Goal: Task Accomplishment & Management: Complete application form

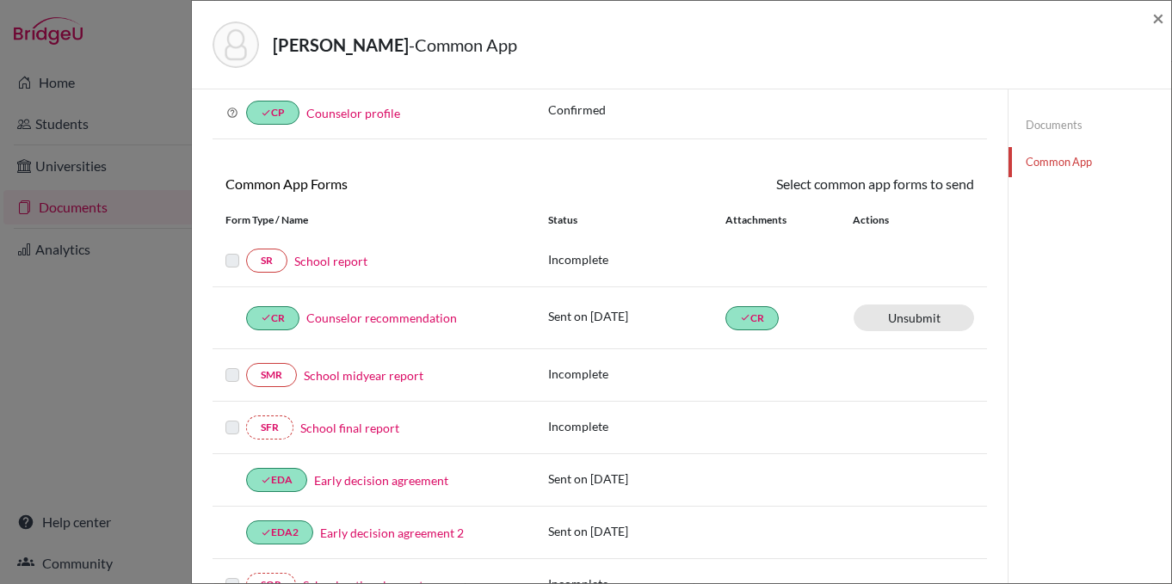
scroll to position [125, 0]
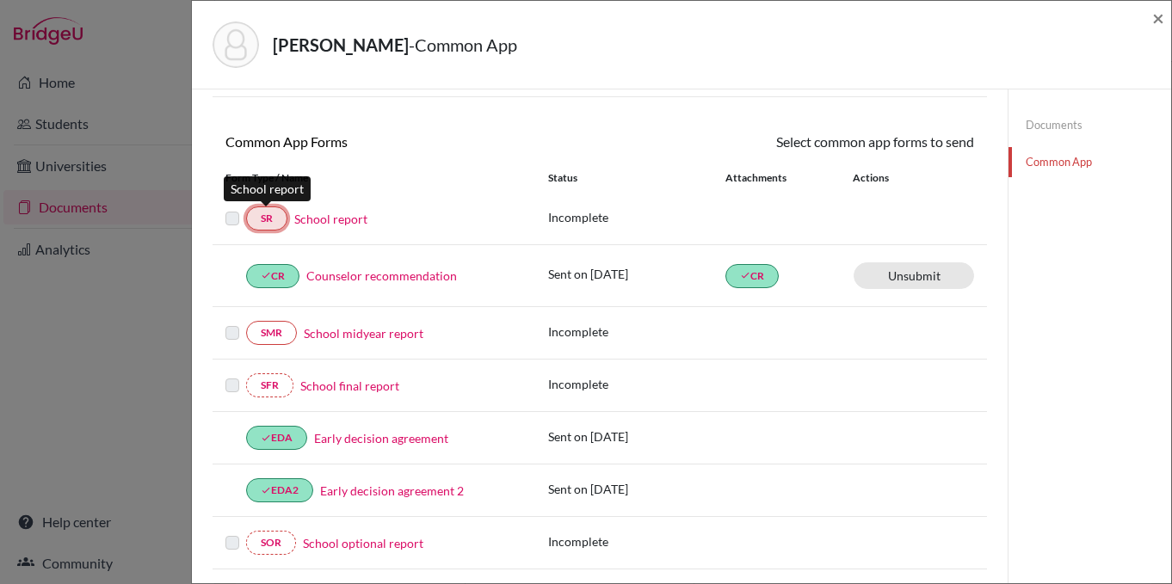
click at [259, 218] on link "SR" at bounding box center [266, 218] width 41 height 24
click at [863, 391] on div "Incomplete" at bounding box center [761, 386] width 426 height 22
click at [324, 217] on link "School report" at bounding box center [330, 219] width 73 height 18
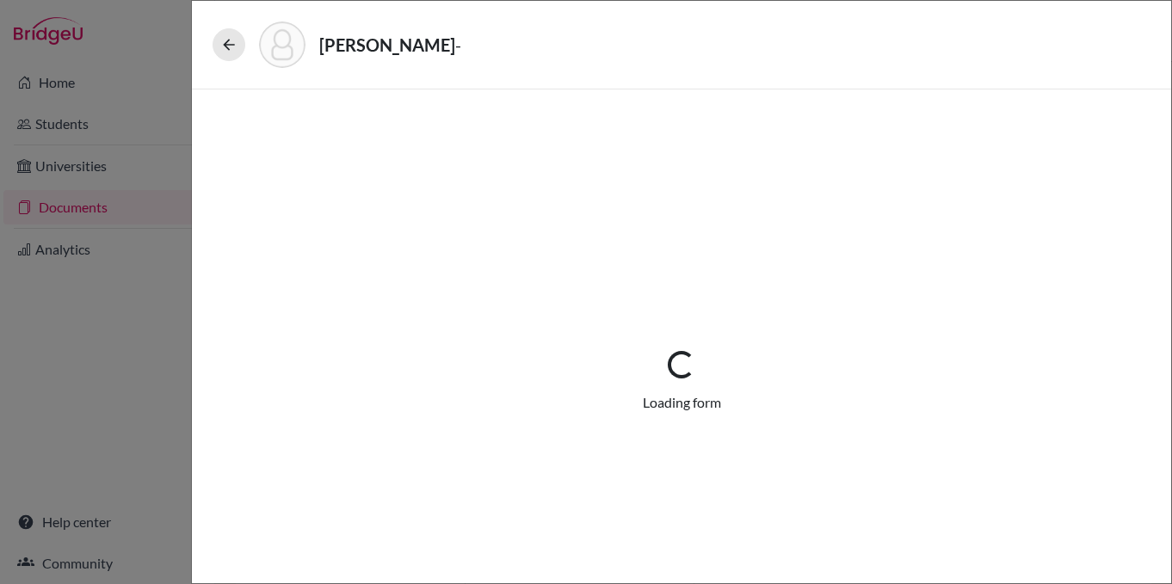
select select "2"
select select "0"
select select "1"
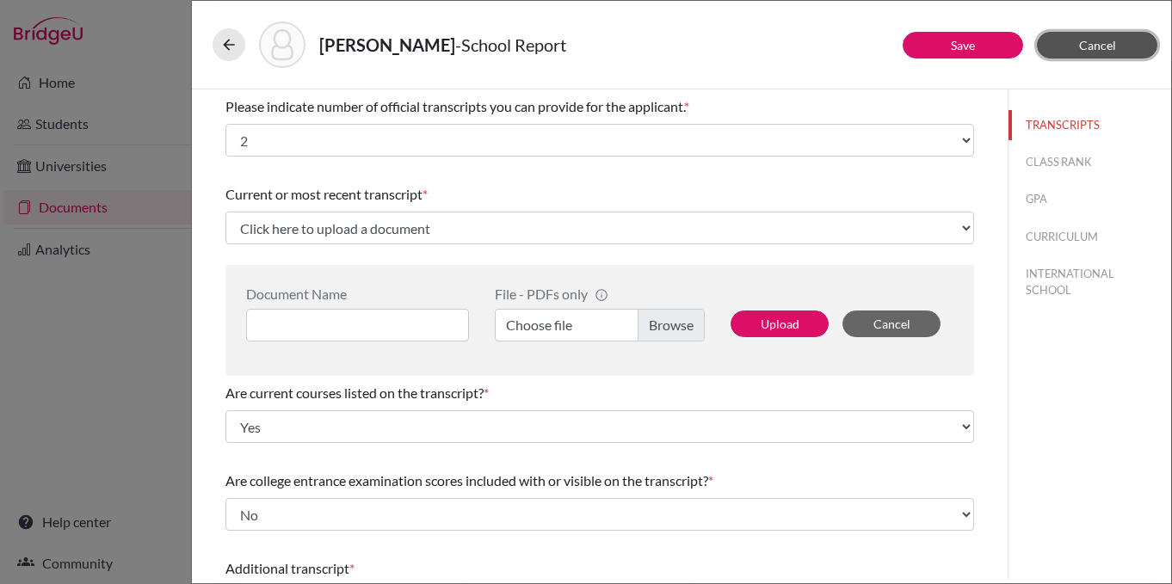
click at [1113, 39] on span "Cancel" at bounding box center [1097, 45] width 37 height 15
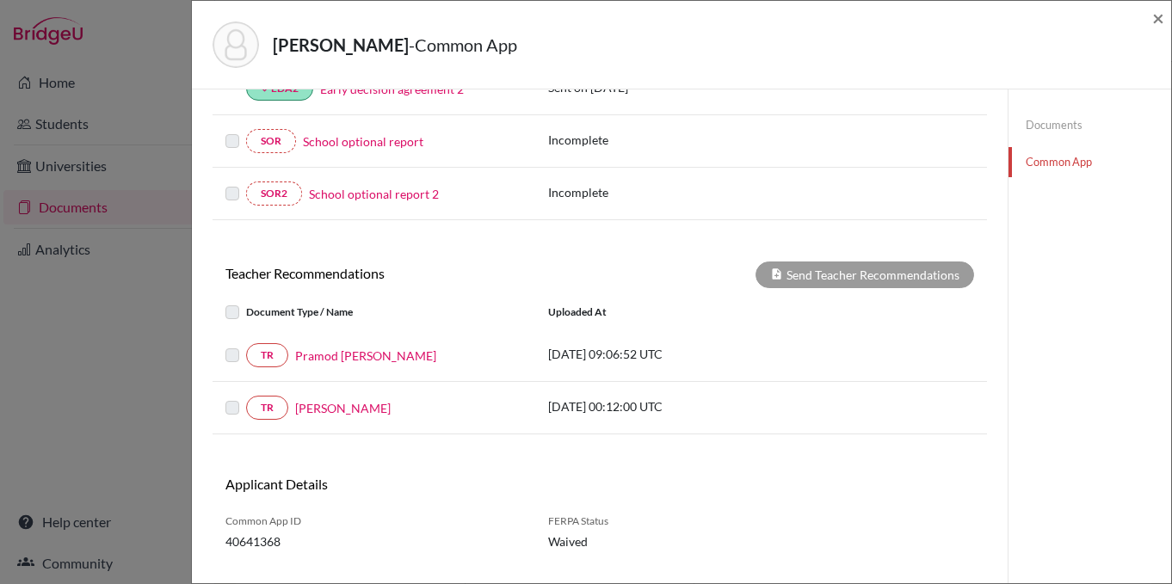
scroll to position [531, 0]
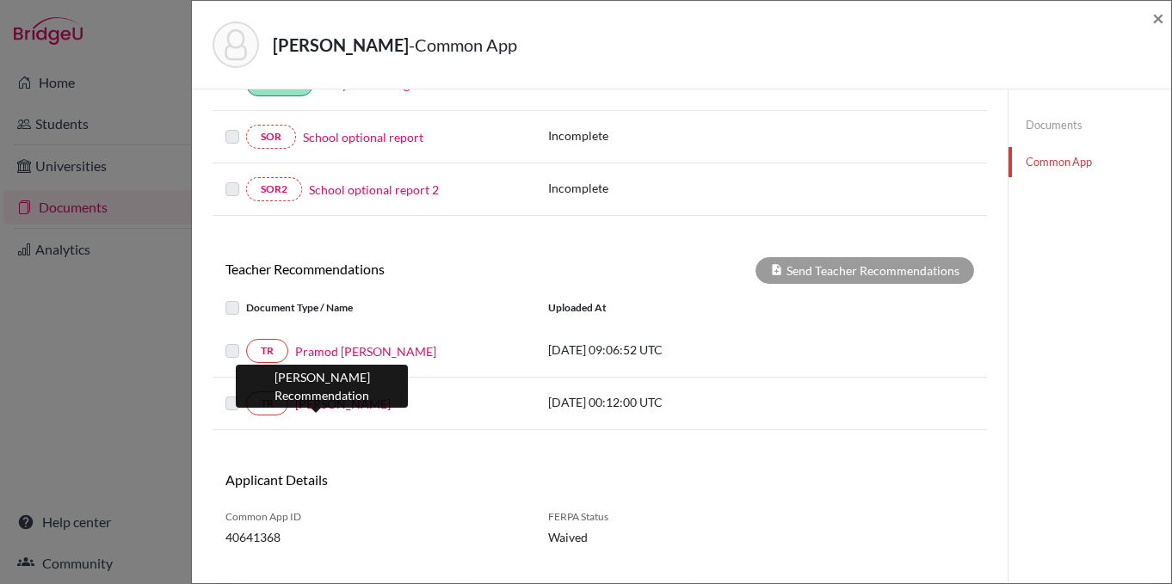
click at [313, 404] on link "Paul Luc" at bounding box center [342, 404] width 95 height 18
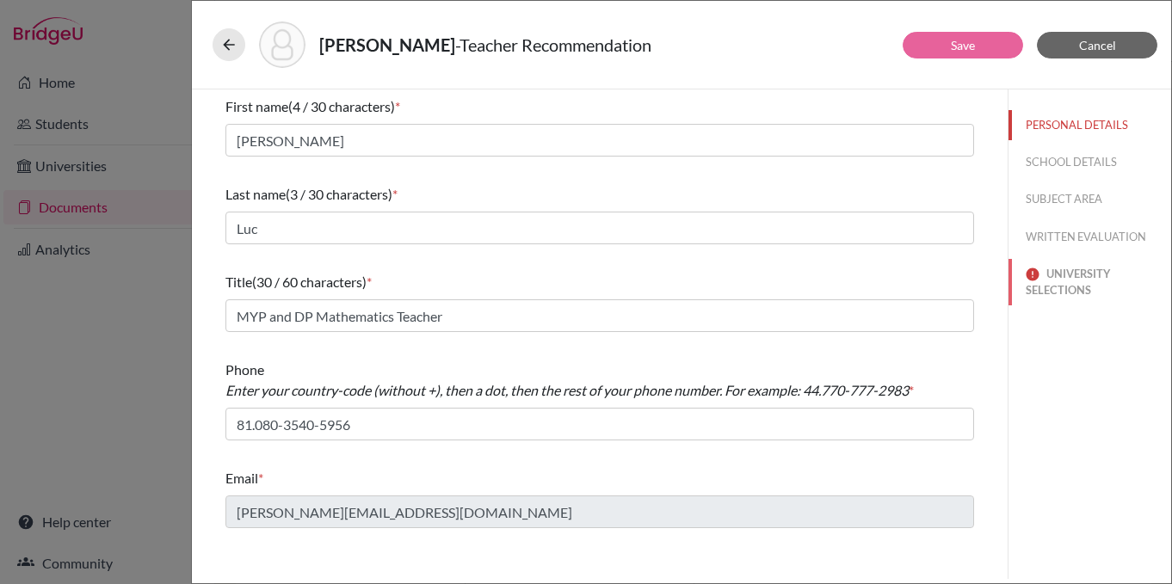
click at [1081, 275] on button "UNIVERSITY SELECTIONS" at bounding box center [1089, 282] width 163 height 46
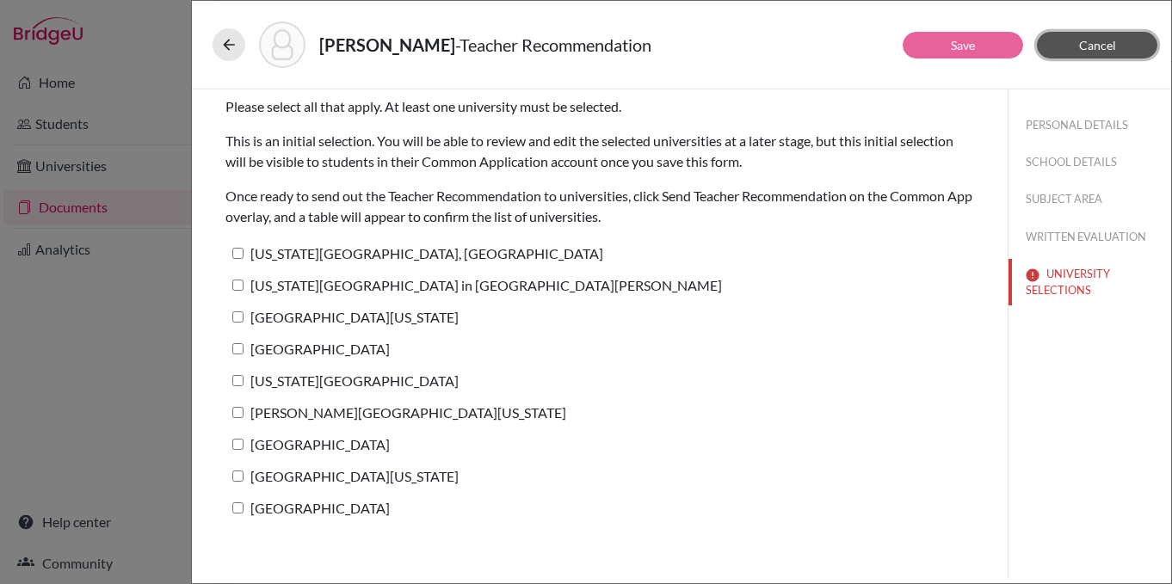
click at [1108, 53] on button "Cancel" at bounding box center [1097, 45] width 120 height 27
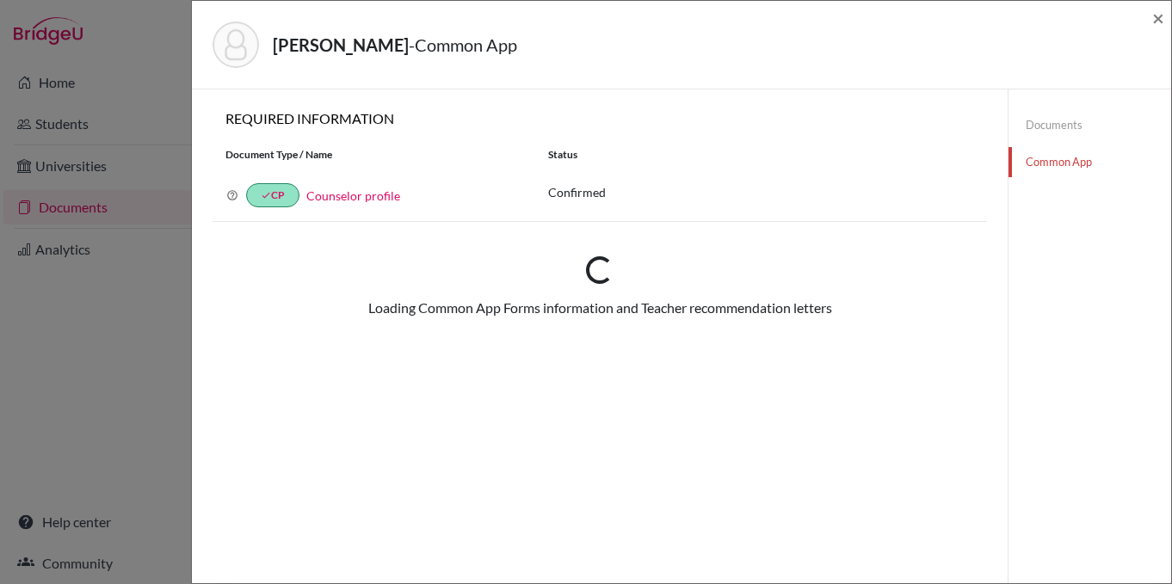
click at [138, 377] on div "Kim, Joseph - Common App × × REQUIRED INFORMATION Document Type / Name Status W…" at bounding box center [586, 292] width 1172 height 584
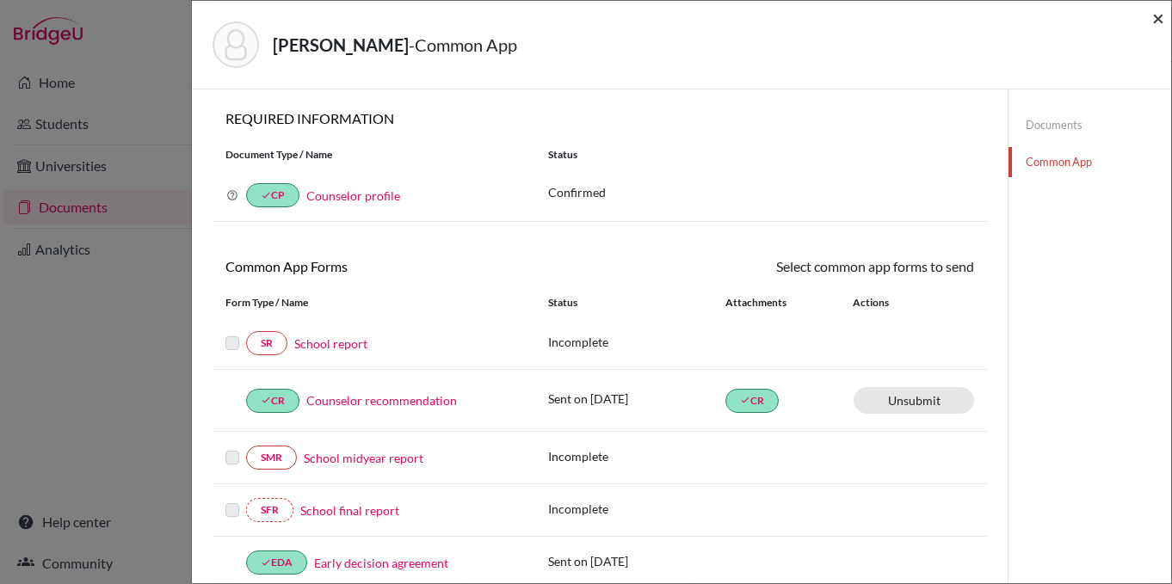
click at [1157, 16] on span "×" at bounding box center [1158, 17] width 12 height 25
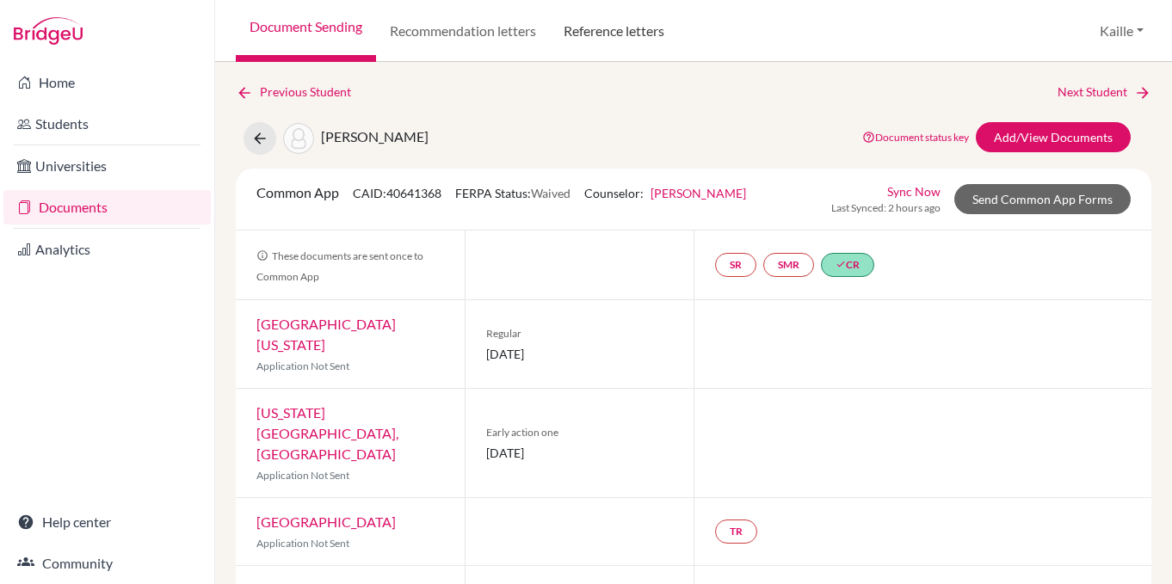
click at [631, 46] on link "Reference letters" at bounding box center [614, 31] width 128 height 62
click at [641, 30] on link "Reference letters" at bounding box center [614, 31] width 128 height 62
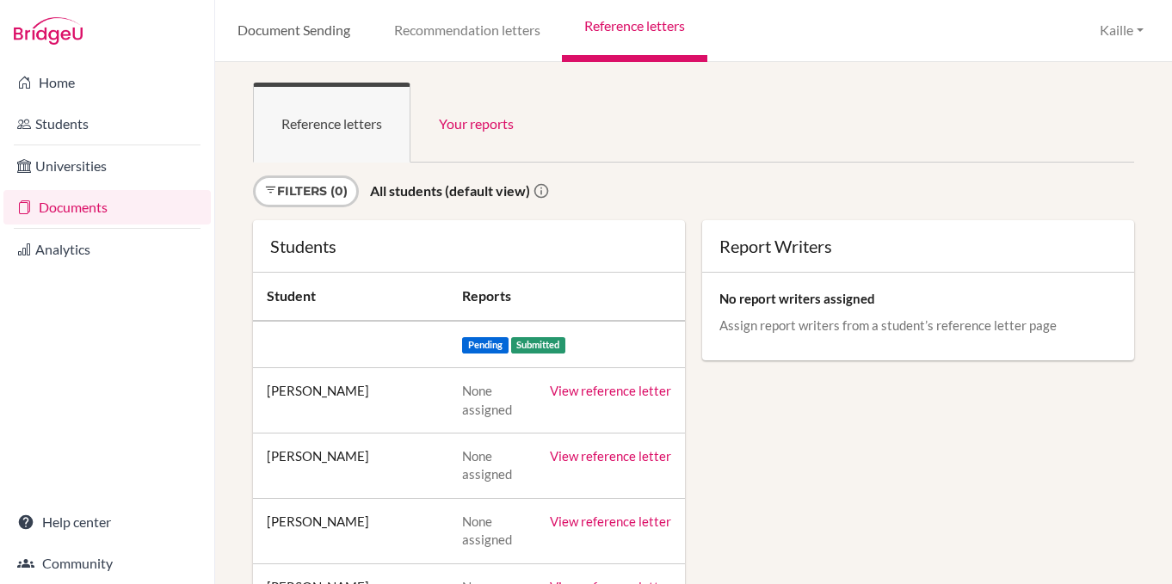
click at [316, 27] on link "Document Sending" at bounding box center [293, 31] width 157 height 62
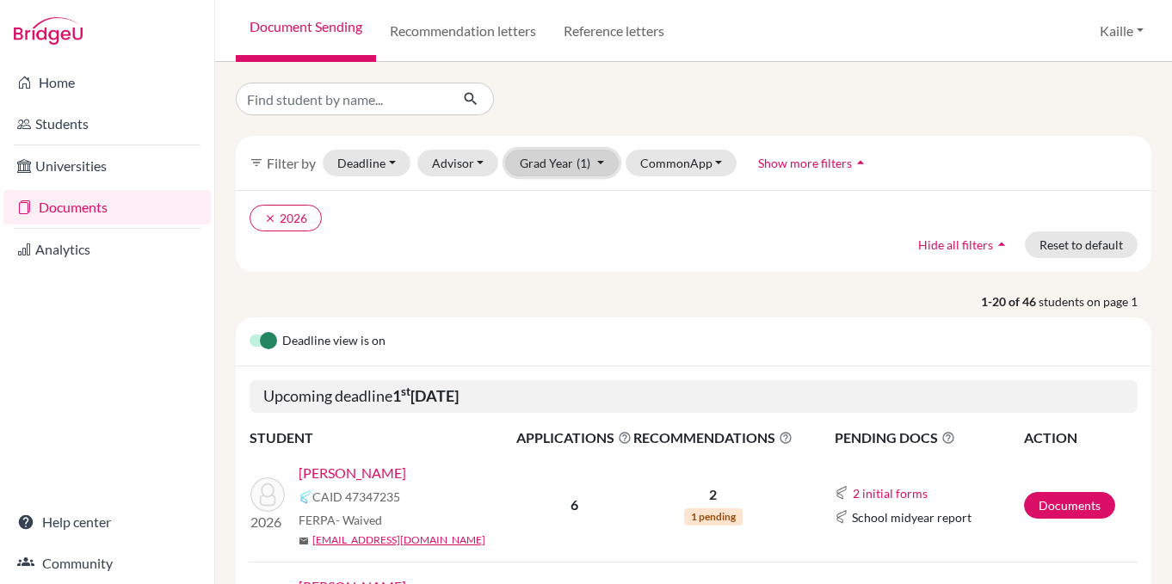
click at [558, 162] on button "Grad Year (1)" at bounding box center [562, 163] width 114 height 27
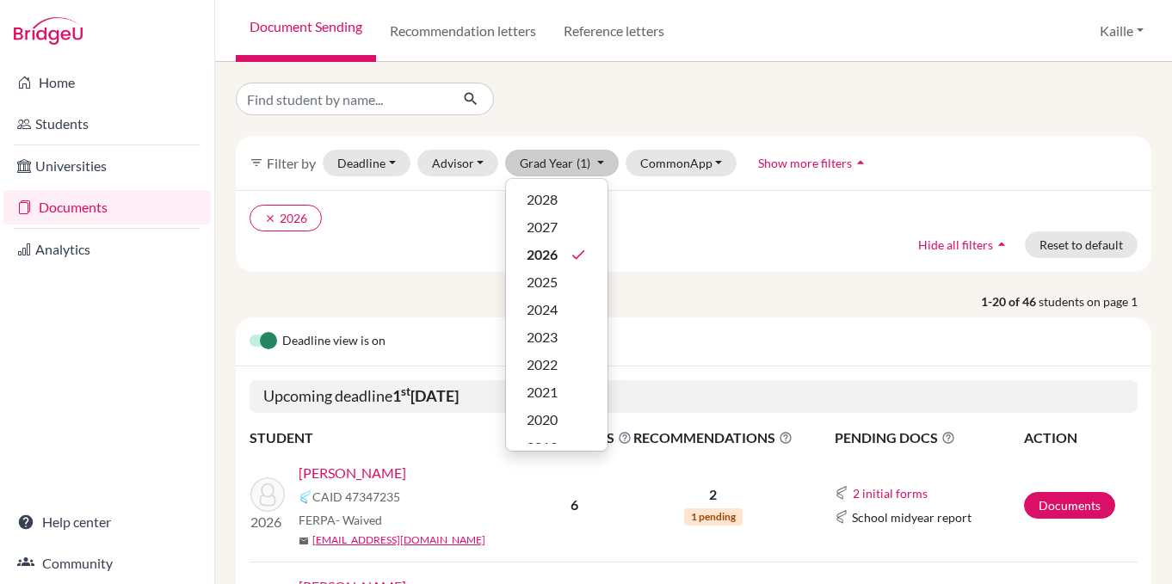
click at [756, 336] on div "Deadline view is on" at bounding box center [693, 341] width 915 height 49
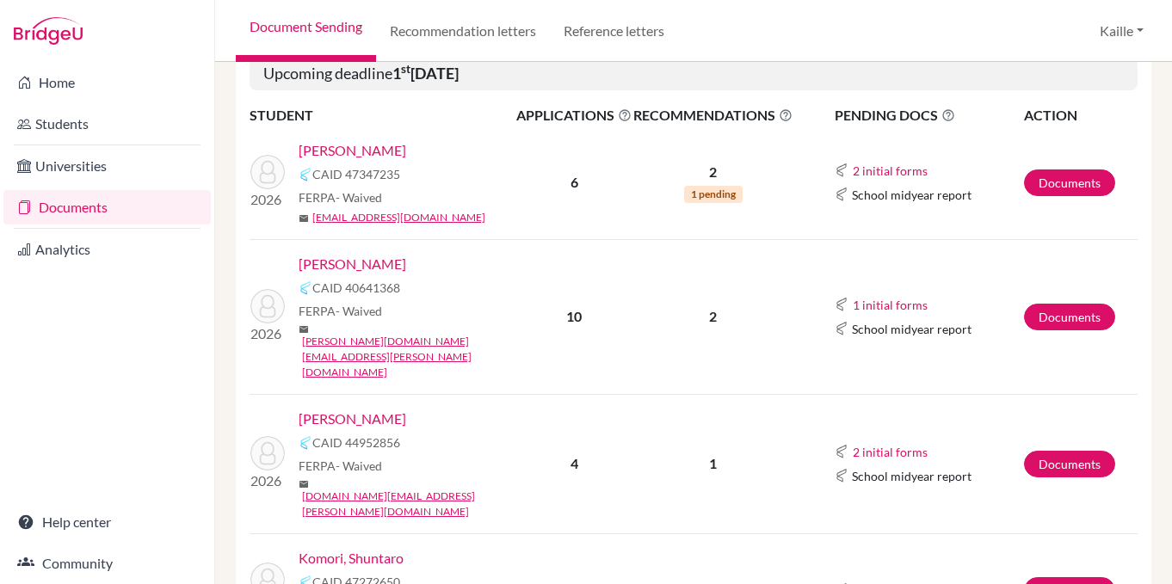
scroll to position [325, 0]
